Goal: Task Accomplishment & Management: Manage account settings

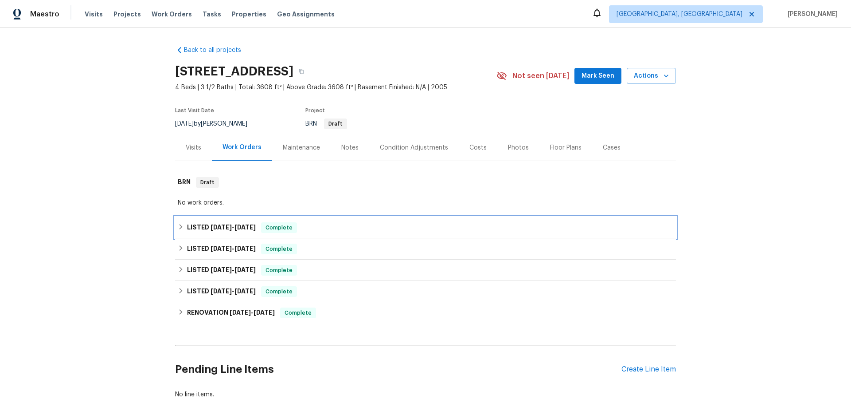
click at [180, 225] on icon at bounding box center [181, 227] width 6 height 6
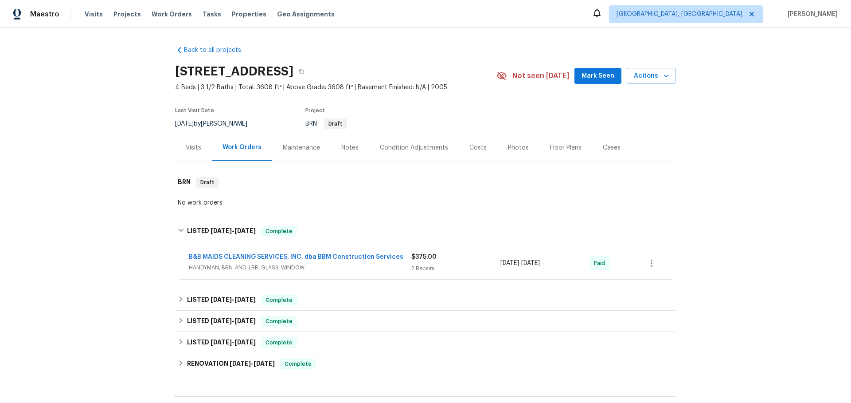
click at [383, 268] on span "HANDYMAN, BRN_AND_LRR, GLASS_WINDOW" at bounding box center [300, 267] width 223 height 9
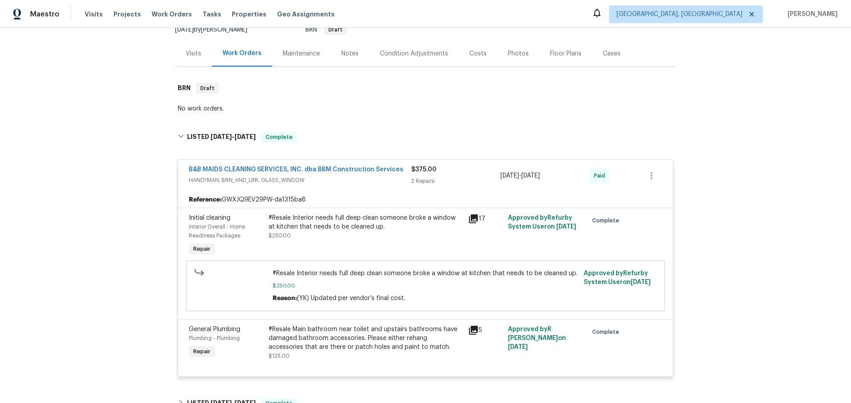
scroll to position [123, 0]
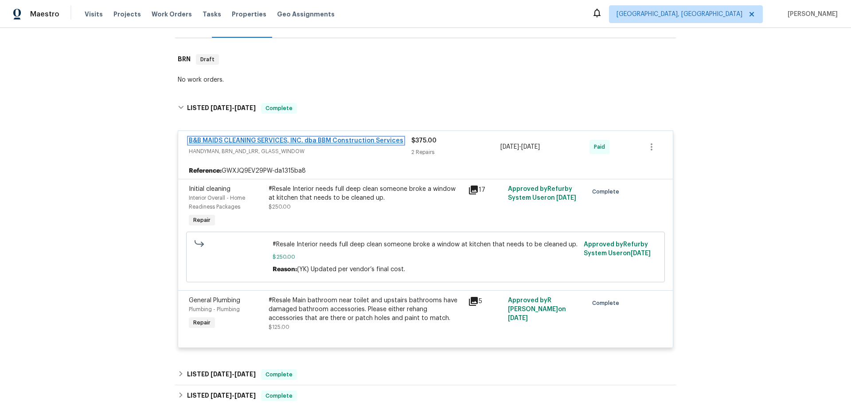
click at [325, 139] on link "B&B MAIDS CLEANING SERVICES, INC. dba BBM Construction Services" at bounding box center [296, 140] width 215 height 6
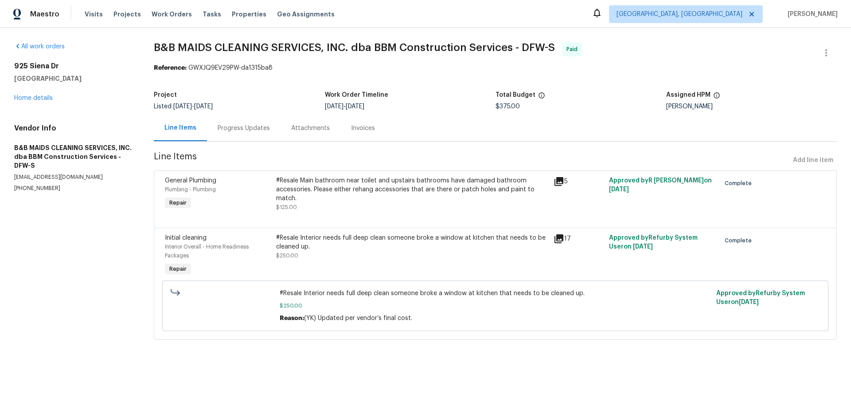
click at [561, 182] on icon at bounding box center [559, 181] width 11 height 11
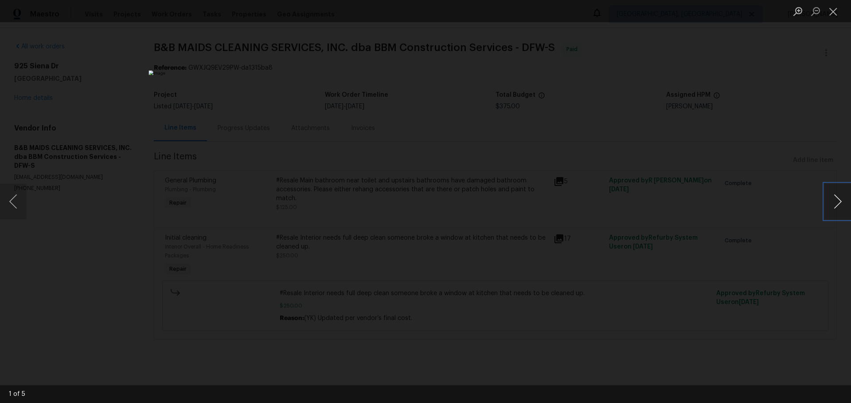
click at [835, 197] on button "Next image" at bounding box center [838, 201] width 27 height 35
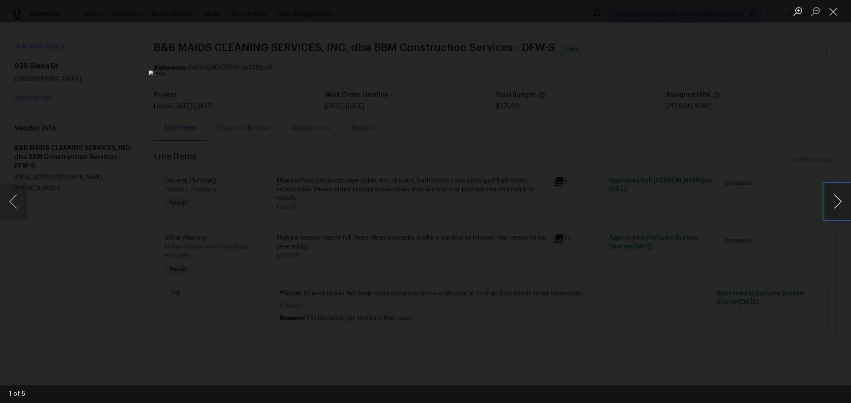
click at [835, 197] on button "Next image" at bounding box center [838, 201] width 27 height 35
click at [711, 180] on div "Lightbox" at bounding box center [425, 201] width 851 height 403
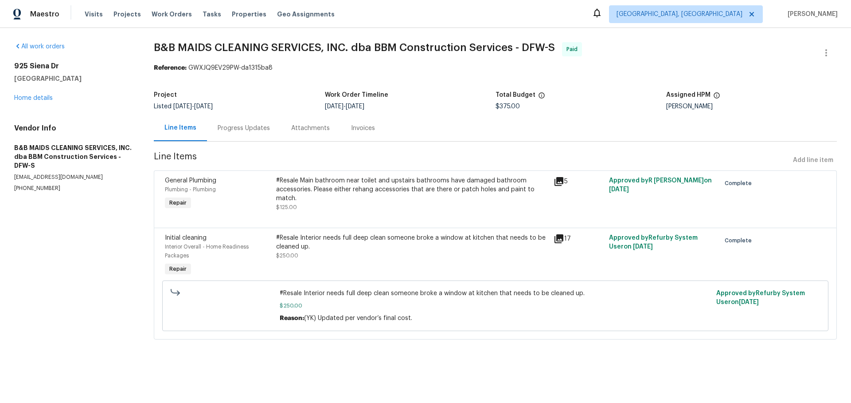
click at [560, 237] on icon at bounding box center [559, 238] width 9 height 9
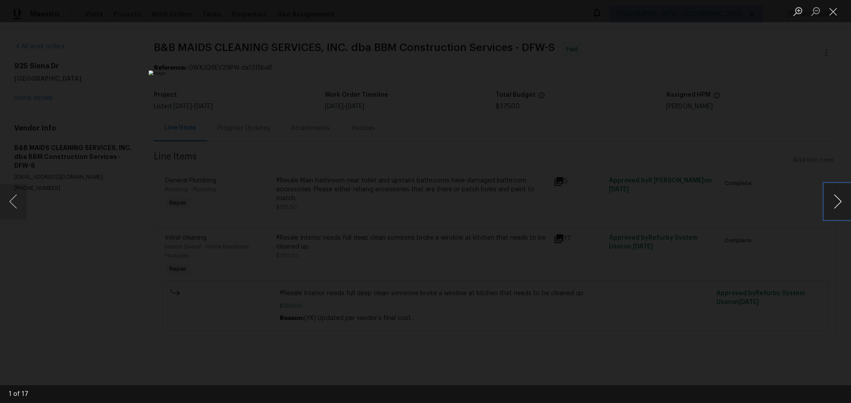
click at [831, 204] on button "Next image" at bounding box center [838, 201] width 27 height 35
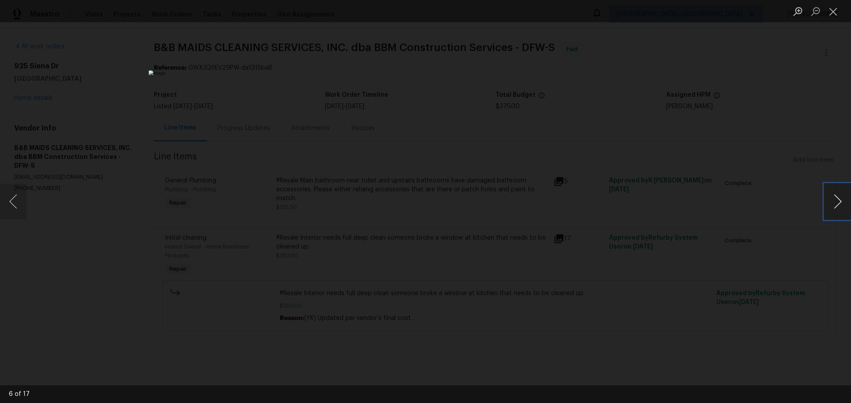
click at [831, 204] on button "Next image" at bounding box center [838, 201] width 27 height 35
click at [701, 193] on div "Lightbox" at bounding box center [425, 201] width 851 height 403
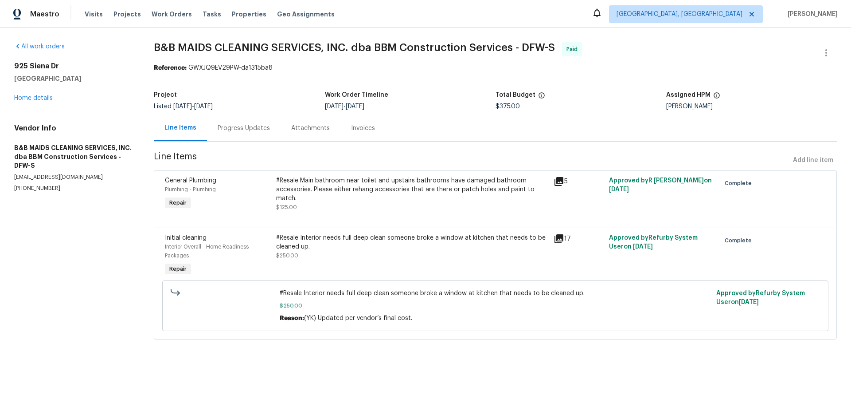
click at [241, 129] on div "Progress Updates" at bounding box center [244, 128] width 52 height 9
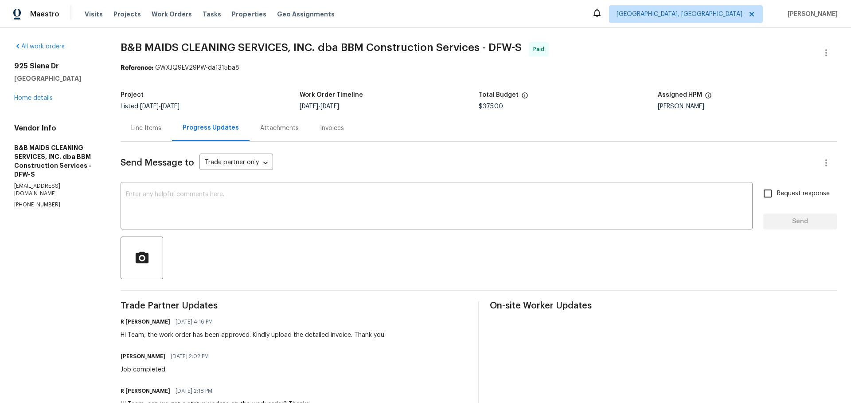
click at [160, 123] on div "Line Items" at bounding box center [146, 128] width 51 height 26
